Goal: Information Seeking & Learning: Check status

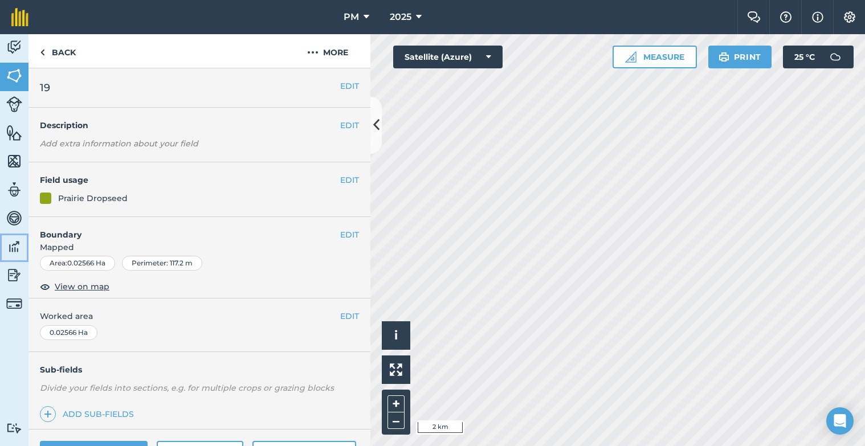
click at [21, 246] on img at bounding box center [14, 246] width 16 height 17
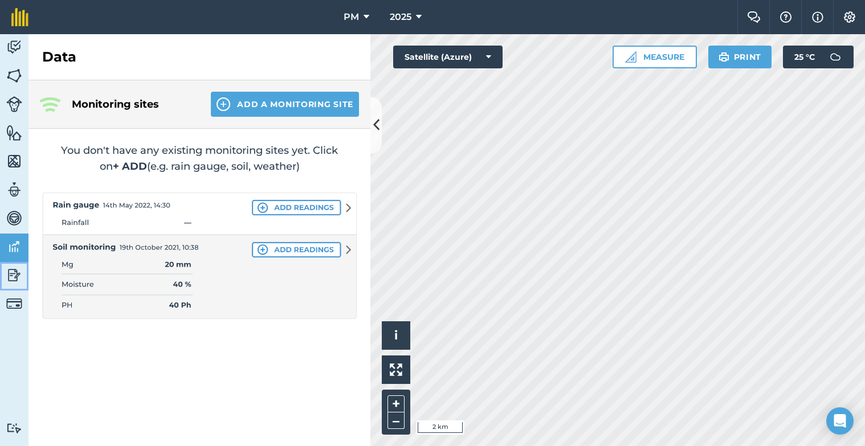
click at [14, 275] on img at bounding box center [14, 275] width 16 height 17
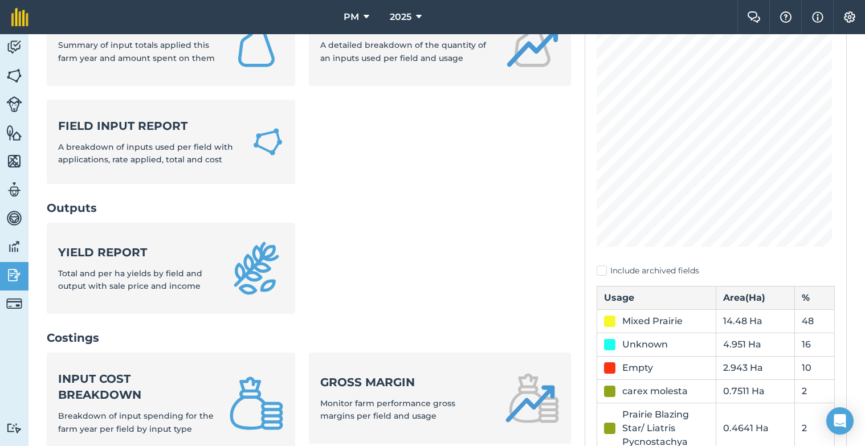
scroll to position [228, 0]
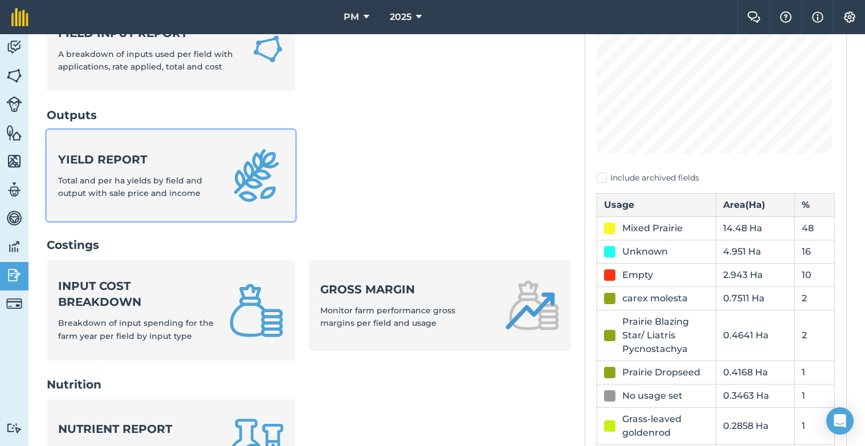
click at [130, 186] on div "Yield report Total and per ha yields by field and output with sale price and in…" at bounding box center [136, 176] width 157 height 48
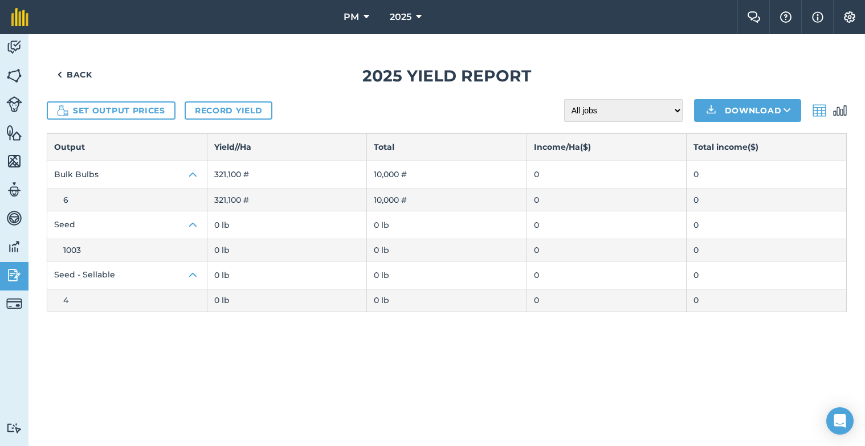
click at [816, 108] on img at bounding box center [820, 111] width 14 height 14
click at [846, 111] on img at bounding box center [840, 111] width 14 height 14
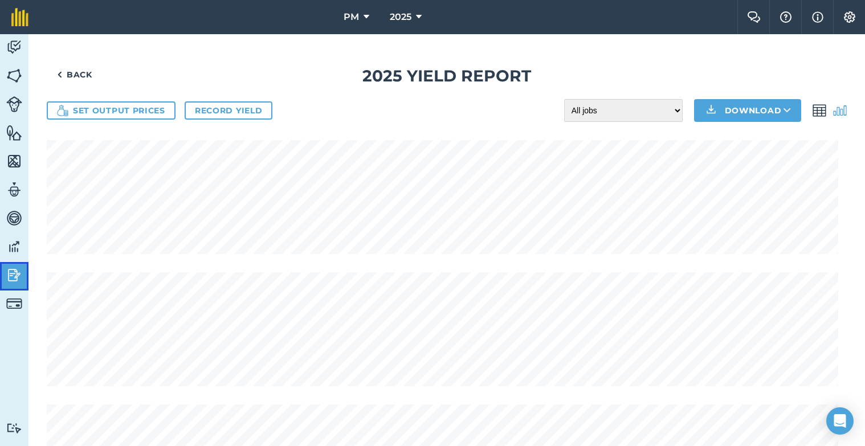
click at [10, 275] on img at bounding box center [14, 275] width 16 height 17
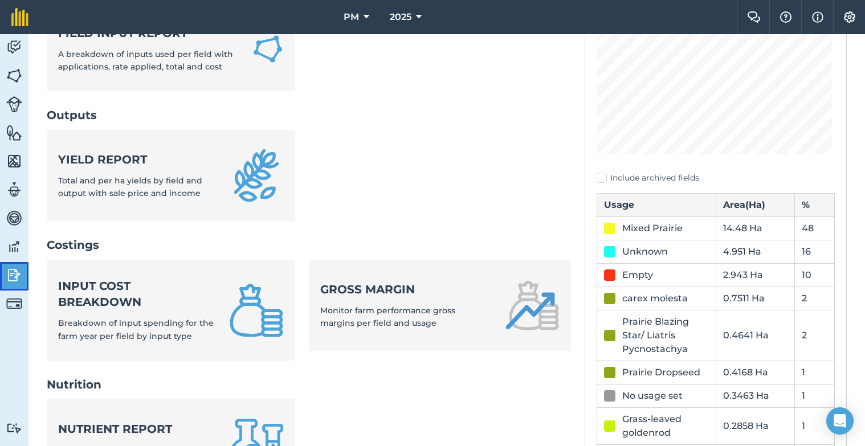
scroll to position [171, 0]
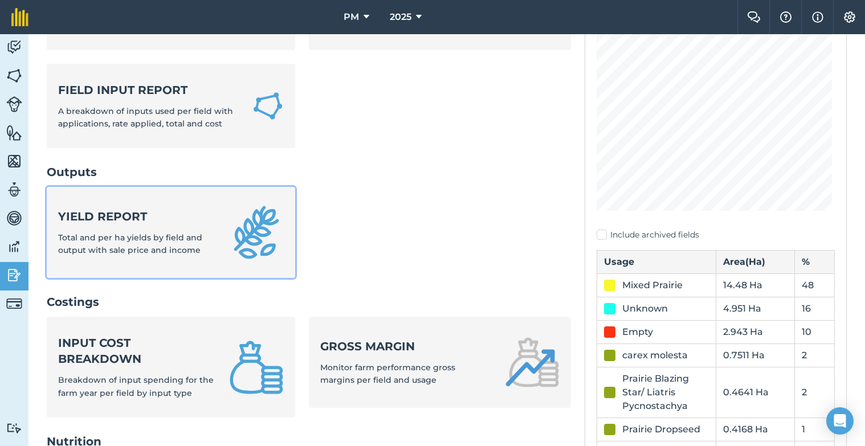
click at [122, 228] on div "Yield report Total and per ha yields by field and output with sale price and in…" at bounding box center [136, 233] width 157 height 48
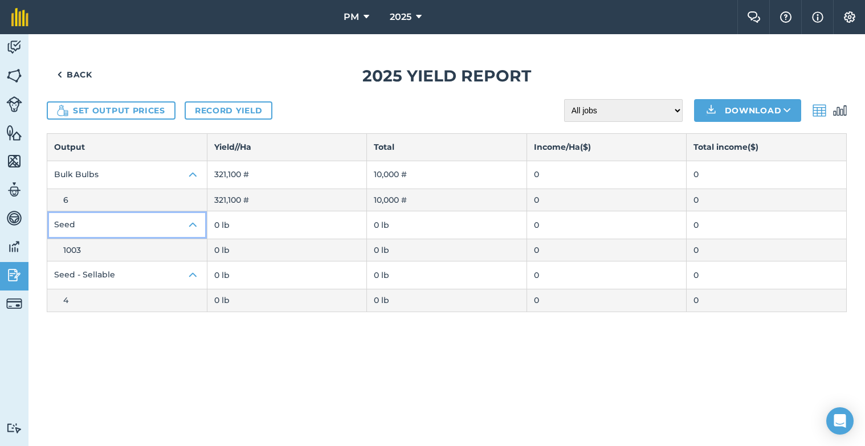
click at [187, 222] on img at bounding box center [193, 225] width 14 height 14
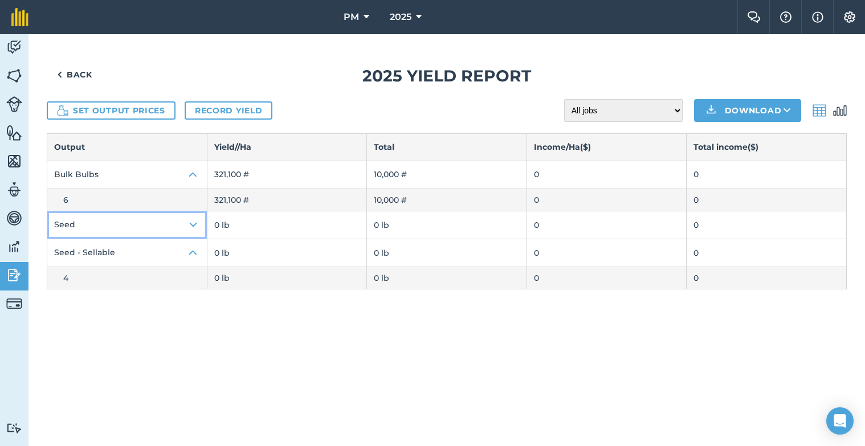
click at [194, 226] on img at bounding box center [193, 225] width 14 height 14
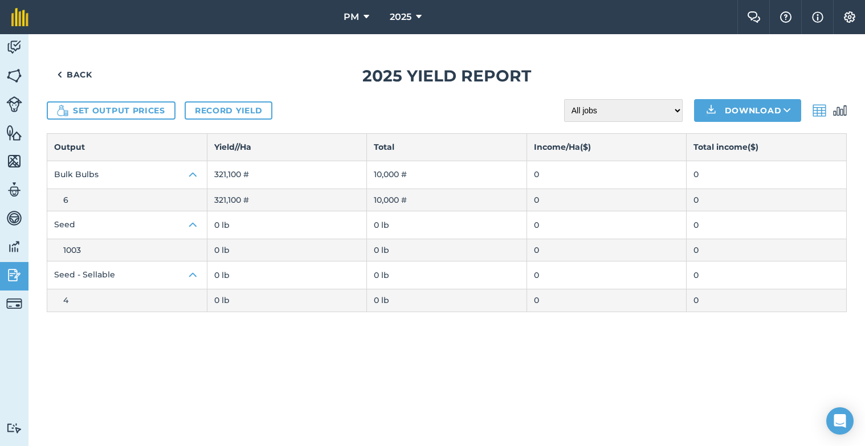
click at [72, 252] on span "1003" at bounding box center [72, 250] width 18 height 10
click at [195, 176] on img at bounding box center [193, 175] width 14 height 14
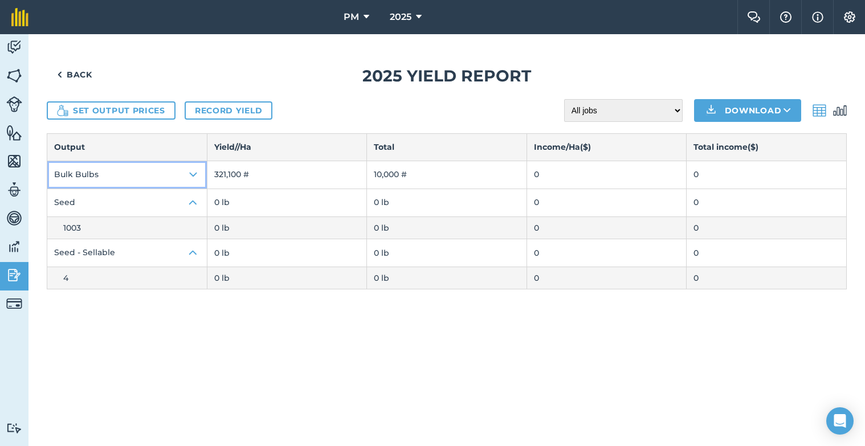
click at [195, 176] on img at bounding box center [193, 175] width 14 height 14
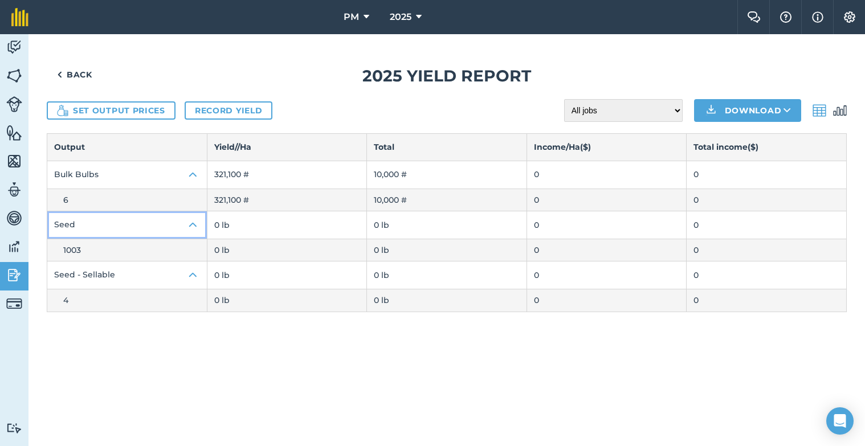
click at [194, 226] on img at bounding box center [193, 225] width 14 height 14
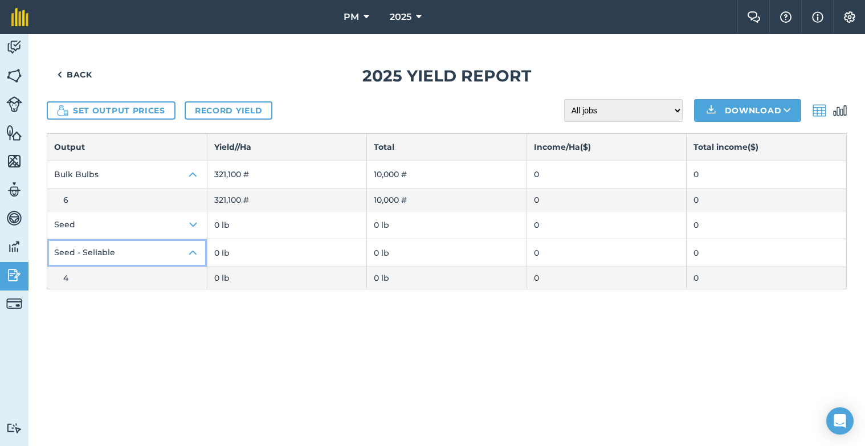
click at [185, 253] on button "Seed - Sellable" at bounding box center [127, 252] width 160 height 27
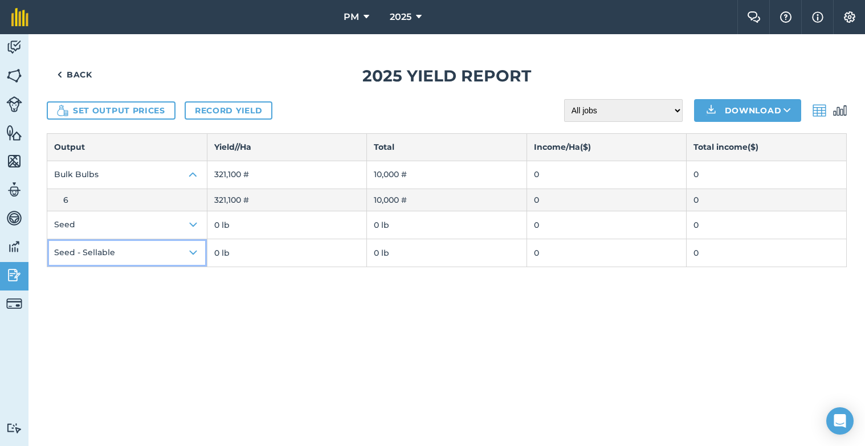
click at [185, 253] on button "Seed - Sellable" at bounding box center [127, 252] width 160 height 27
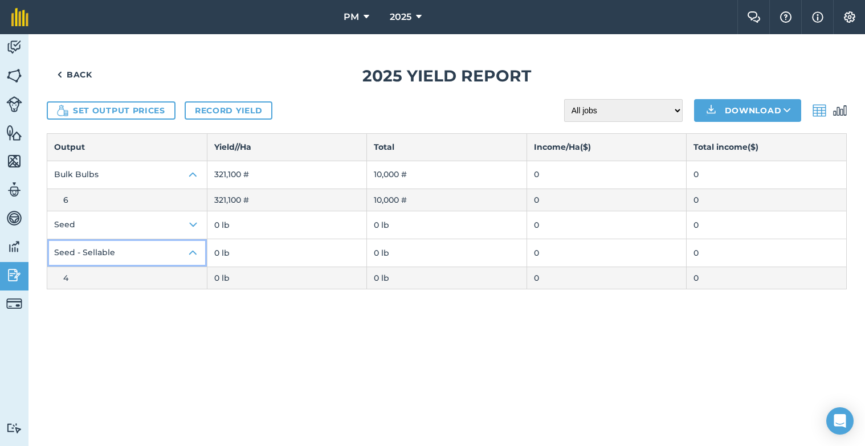
click at [185, 253] on button "Seed - Sellable" at bounding box center [127, 252] width 160 height 27
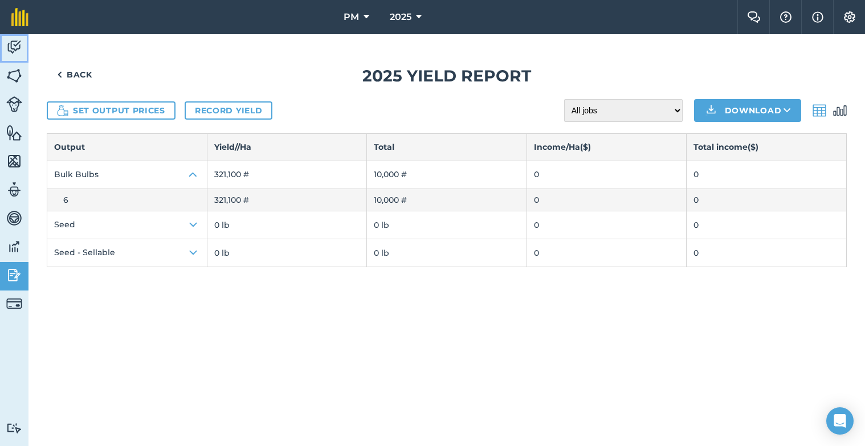
click at [16, 45] on img at bounding box center [14, 47] width 16 height 17
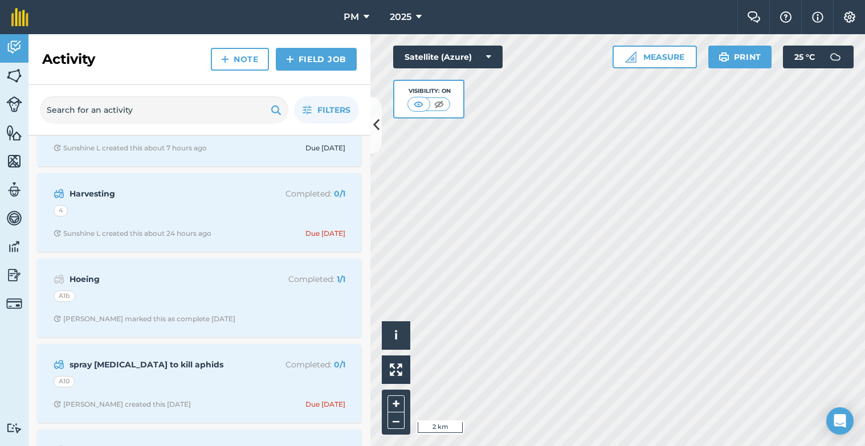
scroll to position [228, 0]
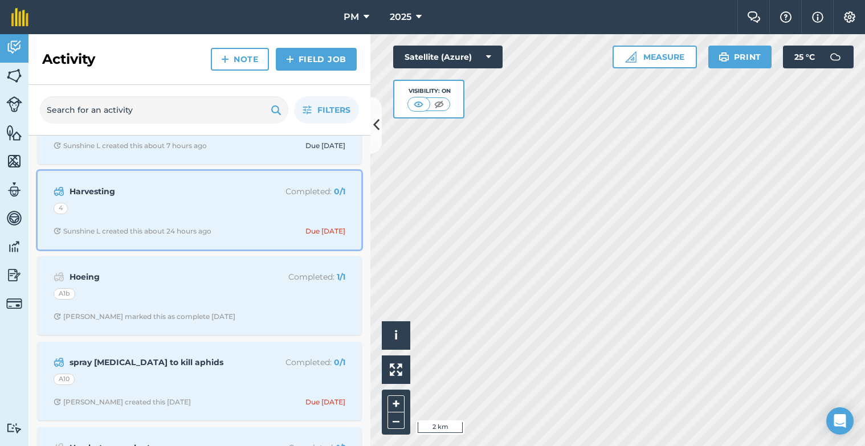
click at [103, 191] on strong "Harvesting" at bounding box center [160, 191] width 181 height 13
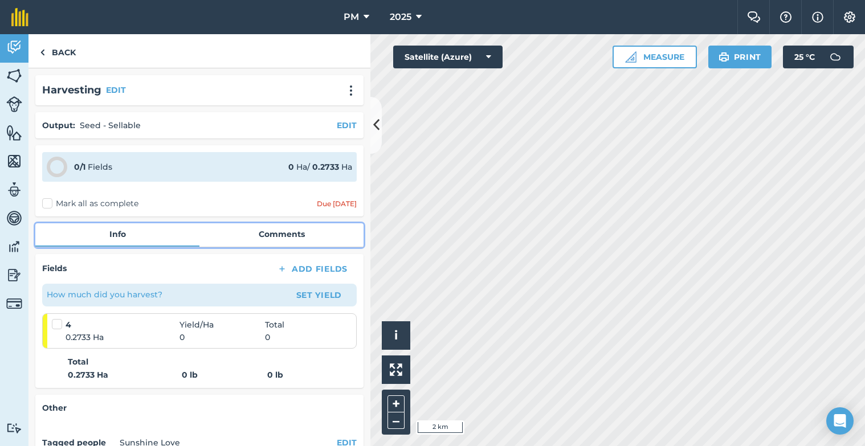
click at [253, 239] on link "Comments" at bounding box center [281, 234] width 164 height 22
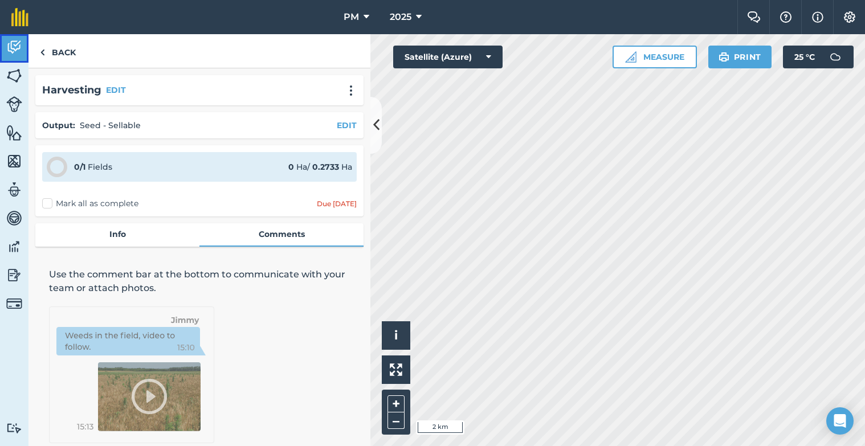
click at [19, 51] on img at bounding box center [14, 47] width 16 height 17
